Goal: Task Accomplishment & Management: Manage account settings

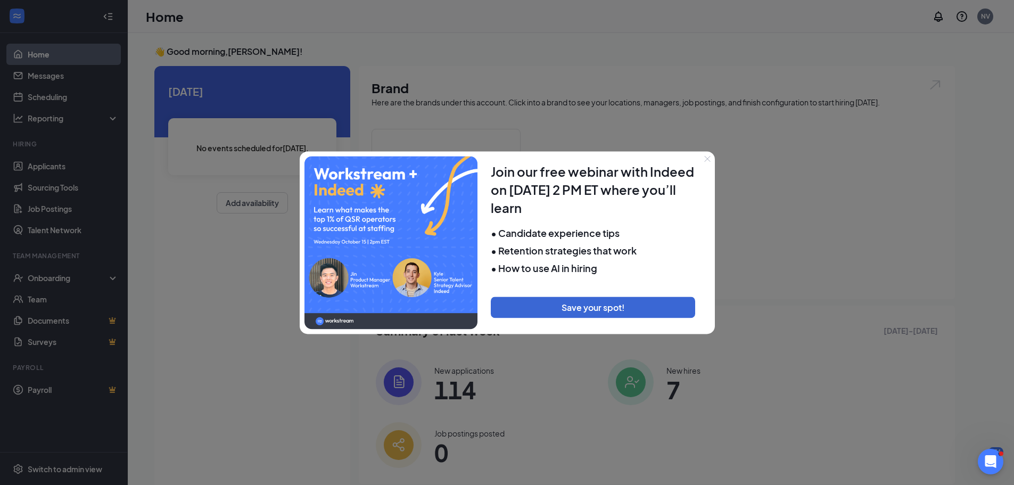
click at [704, 162] on button "Close" at bounding box center [707, 158] width 15 height 15
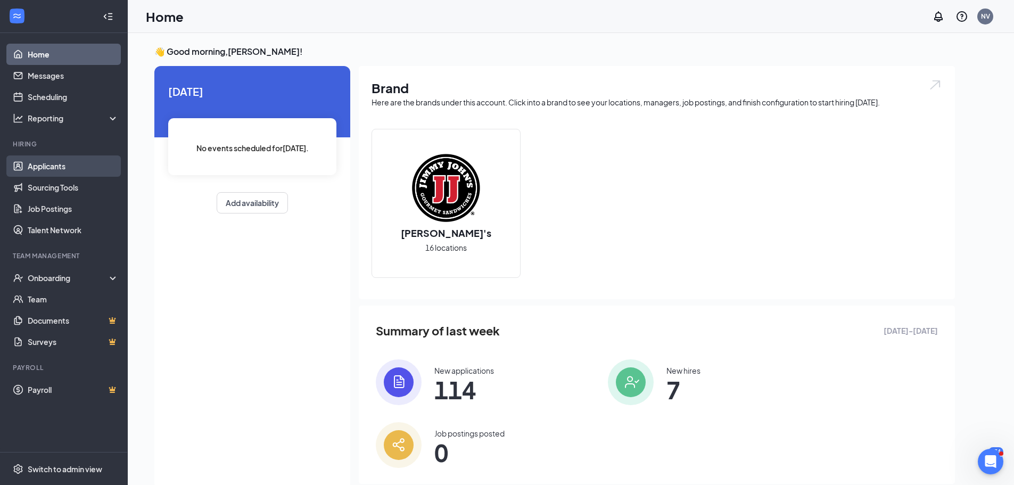
click at [85, 162] on link "Applicants" at bounding box center [73, 165] width 91 height 21
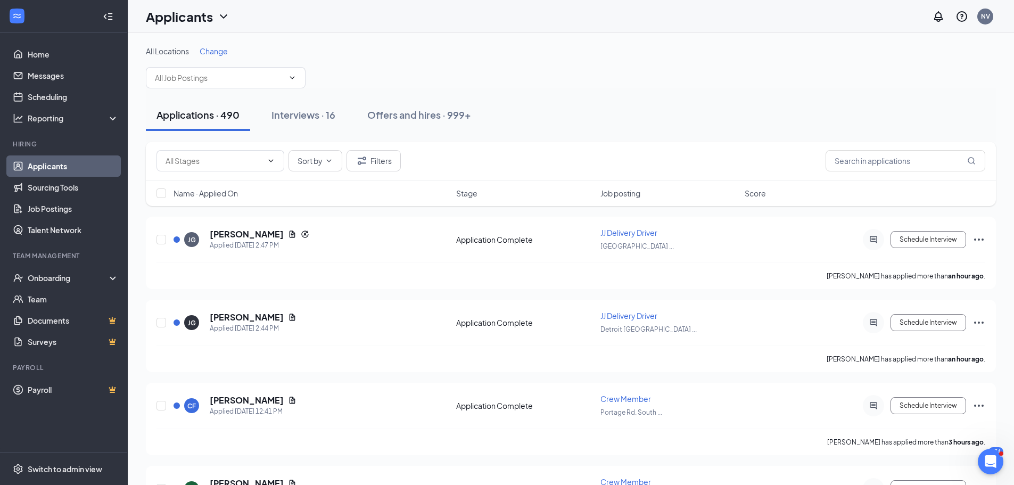
click at [216, 56] on div "Change" at bounding box center [214, 51] width 28 height 11
click at [214, 50] on span "Change" at bounding box center [214, 51] width 28 height 10
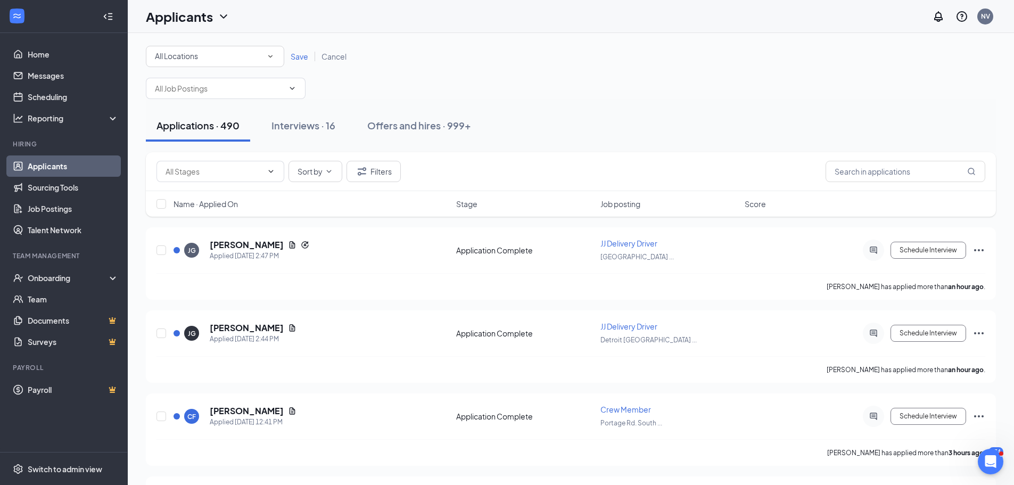
click at [240, 62] on div "All Locations" at bounding box center [215, 56] width 120 height 13
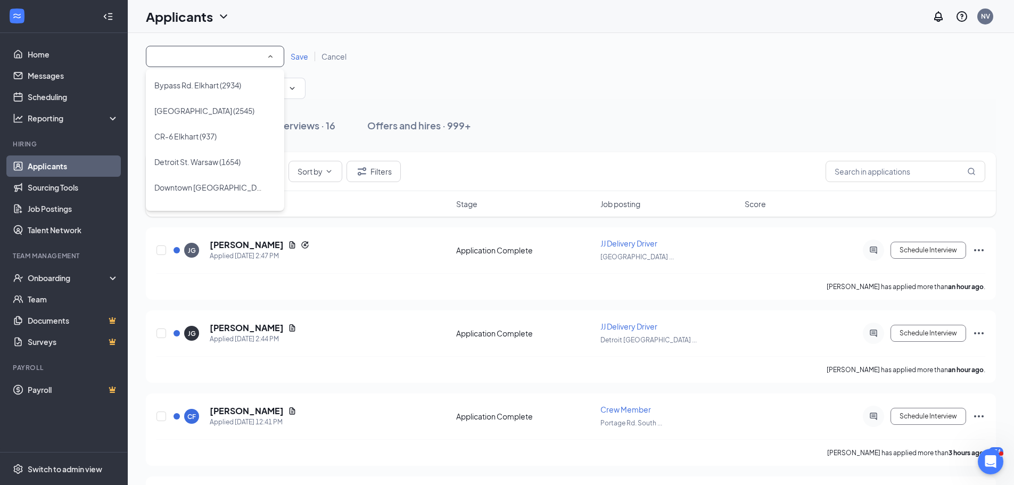
scroll to position [160, 0]
click at [213, 177] on div "[PERSON_NAME] (4139)" at bounding box center [214, 182] width 121 height 13
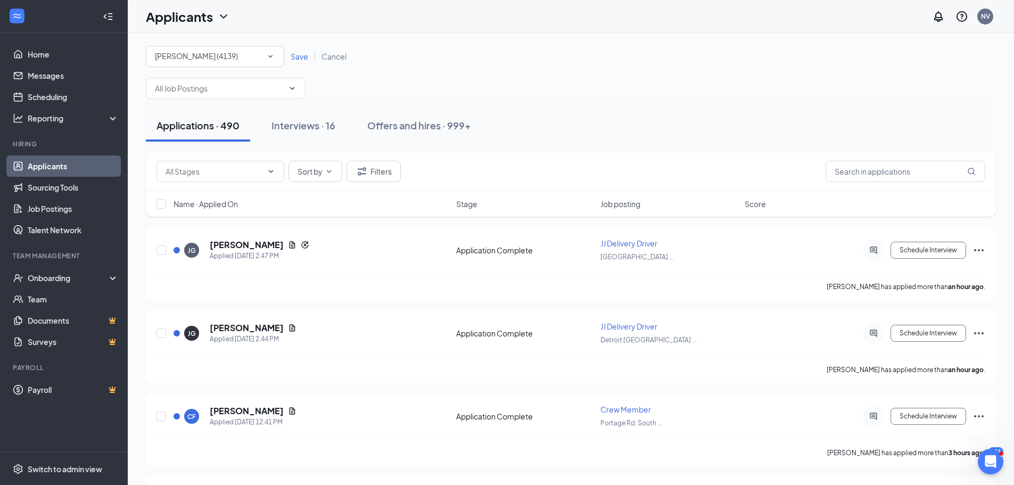
click at [295, 59] on span "Save" at bounding box center [300, 57] width 18 height 10
